Goal: Information Seeking & Learning: Learn about a topic

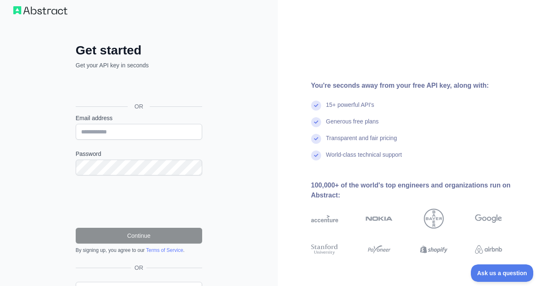
scroll to position [55, 0]
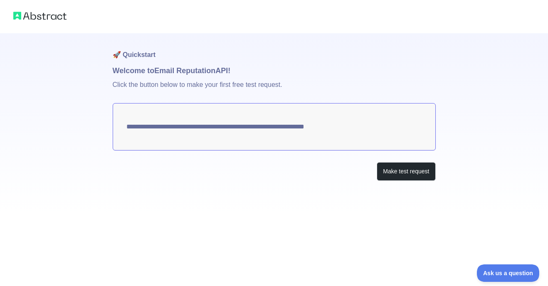
click at [338, 136] on textarea "**********" at bounding box center [274, 126] width 323 height 47
drag, startPoint x: 128, startPoint y: 126, endPoint x: 342, endPoint y: 161, distance: 216.2
click at [342, 161] on div "**********" at bounding box center [274, 123] width 323 height 181
click at [396, 179] on button "Make test request" at bounding box center [406, 171] width 59 height 19
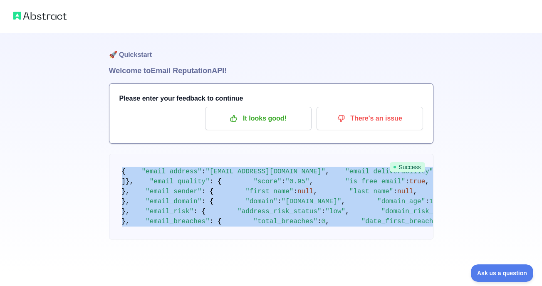
scroll to position [495, 0]
drag, startPoint x: 115, startPoint y: 134, endPoint x: 253, endPoint y: 233, distance: 169.4
click at [253, 233] on pre "{ "email_address" : "[EMAIL_ADDRESS][DOMAIN_NAME]" , "email_deliverability" : {…" at bounding box center [271, 197] width 324 height 86
copy code "{ "email_address" : "[EMAIL_ADDRESS][DOMAIN_NAME]" , "email_deliverability" : {…"
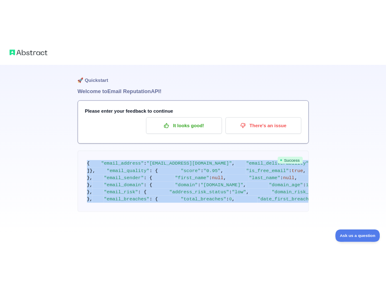
scroll to position [0, 0]
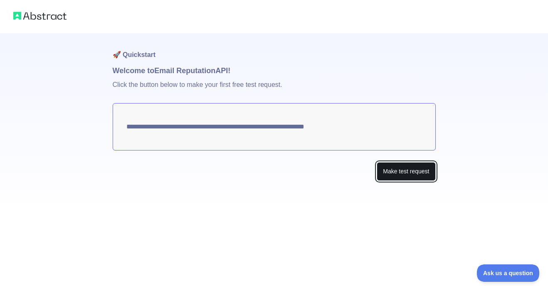
click at [389, 170] on button "Make test request" at bounding box center [406, 171] width 59 height 19
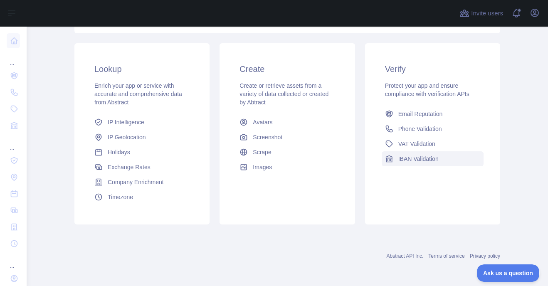
click at [409, 165] on link "IBAN Validation" at bounding box center [433, 158] width 102 height 15
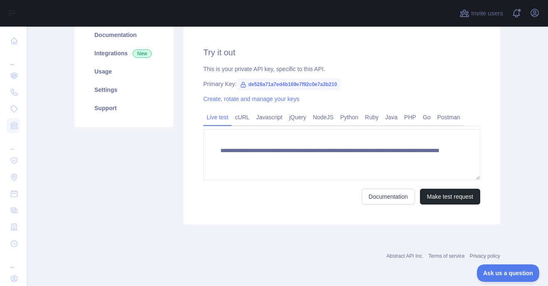
scroll to position [109, 0]
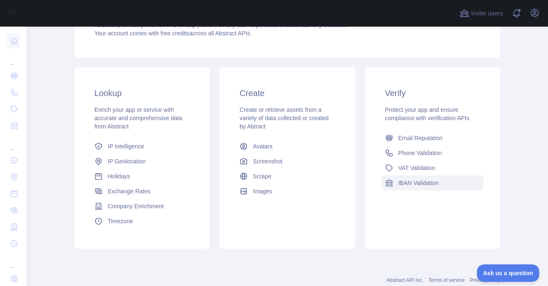
scroll to position [103, 0]
click at [402, 139] on span "Email Reputation" at bounding box center [420, 138] width 44 height 8
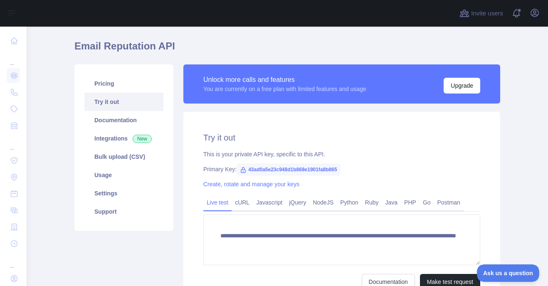
scroll to position [23, 0]
click at [124, 85] on link "Pricing" at bounding box center [123, 84] width 79 height 18
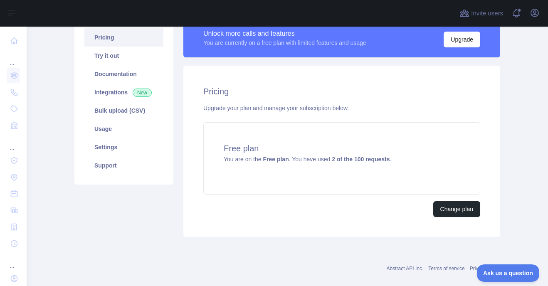
scroll to position [69, 0]
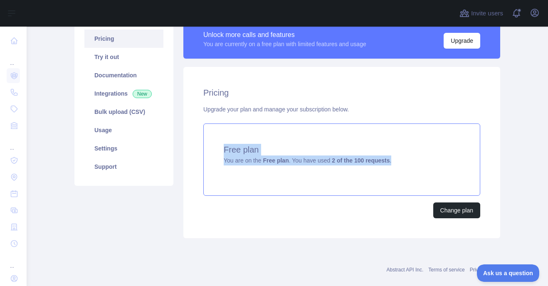
drag, startPoint x: 208, startPoint y: 145, endPoint x: 390, endPoint y: 162, distance: 183.2
click at [390, 162] on div "Free plan You are on the Free plan . You have used 2 of the 100 requests ." at bounding box center [341, 159] width 277 height 72
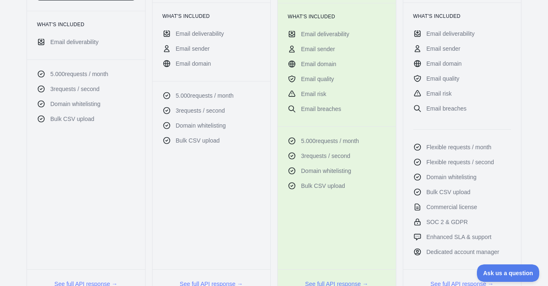
scroll to position [307, 0]
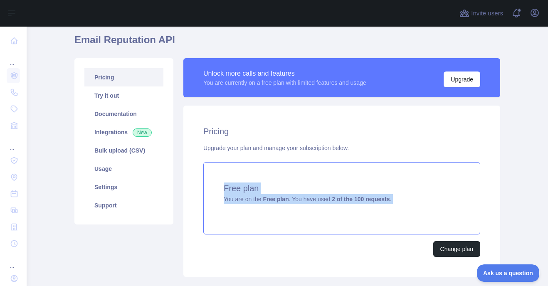
drag, startPoint x: 205, startPoint y: 182, endPoint x: 378, endPoint y: 206, distance: 174.6
click at [378, 206] on div "Free plan You are on the Free plan . You have used 2 of the 100 requests ." at bounding box center [341, 198] width 277 height 72
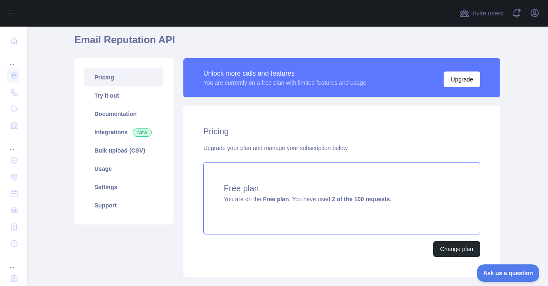
click at [204, 177] on div "Pricing Upgrade your plan and manage your subscription below. Free plan You are…" at bounding box center [341, 191] width 317 height 171
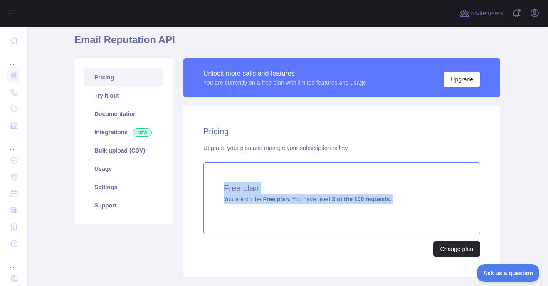
drag, startPoint x: 190, startPoint y: 162, endPoint x: 389, endPoint y: 228, distance: 209.8
click at [389, 228] on div "Pricing Upgrade your plan and manage your subscription below. Free plan You are…" at bounding box center [341, 191] width 317 height 171
copy div "Free plan You are on the Free plan . You have used 2 of the 100 requests ."
click at [192, 209] on div "Pricing Upgrade your plan and manage your subscription below. Free plan You are…" at bounding box center [341, 191] width 317 height 171
